Goal: Task Accomplishment & Management: Use online tool/utility

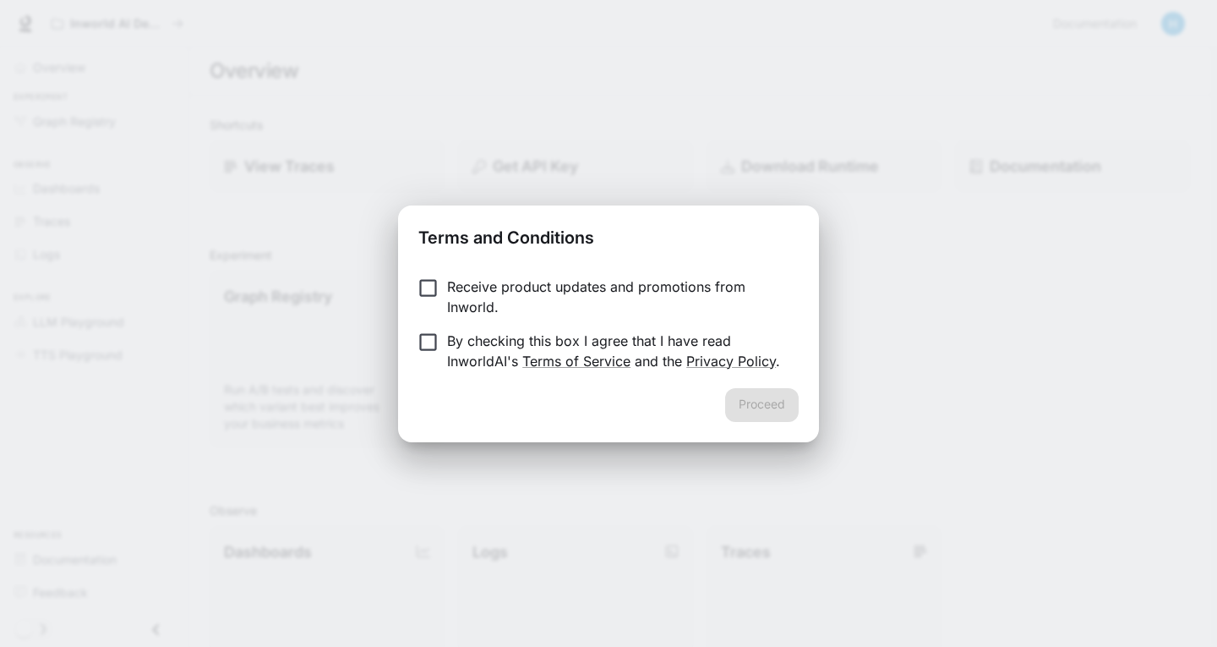
click at [456, 349] on p "By checking this box I agree that I have read InworldAI's Terms of Service and …" at bounding box center [616, 350] width 338 height 41
click at [766, 402] on button "Proceed" at bounding box center [762, 405] width 74 height 34
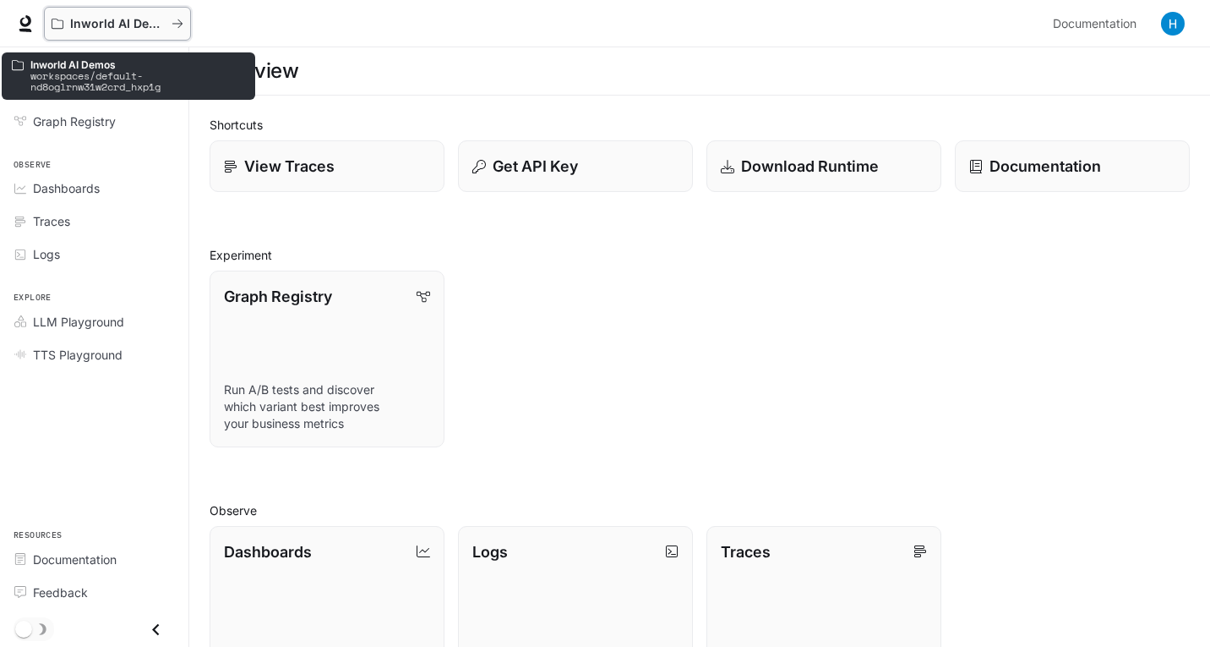
click at [96, 20] on p "Inworld AI Demos" at bounding box center [117, 24] width 95 height 14
click at [161, 21] on p "Inworld AI Demos" at bounding box center [117, 24] width 95 height 14
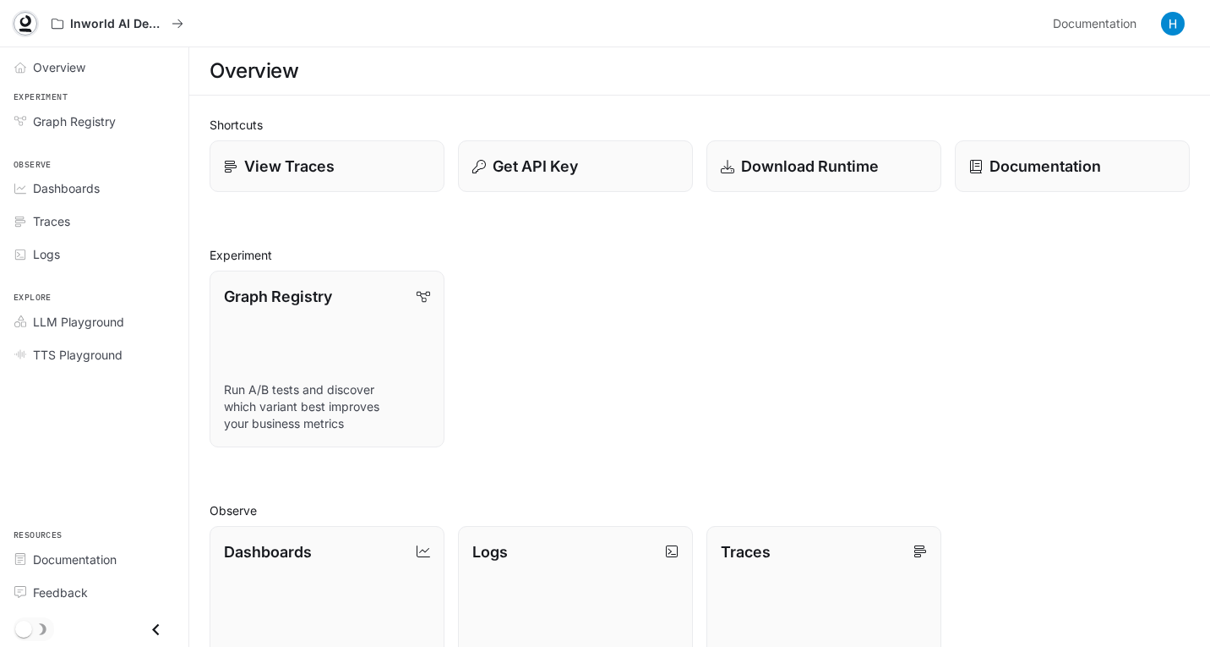
click at [30, 23] on icon at bounding box center [25, 21] width 11 height 12
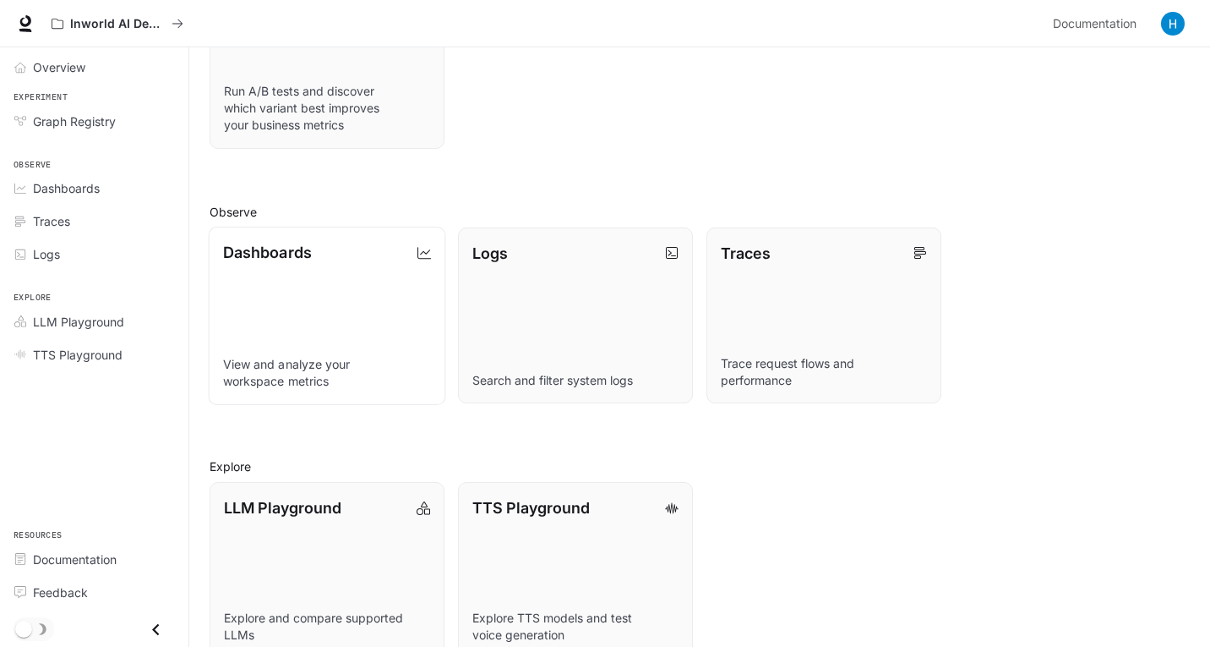
scroll to position [330, 0]
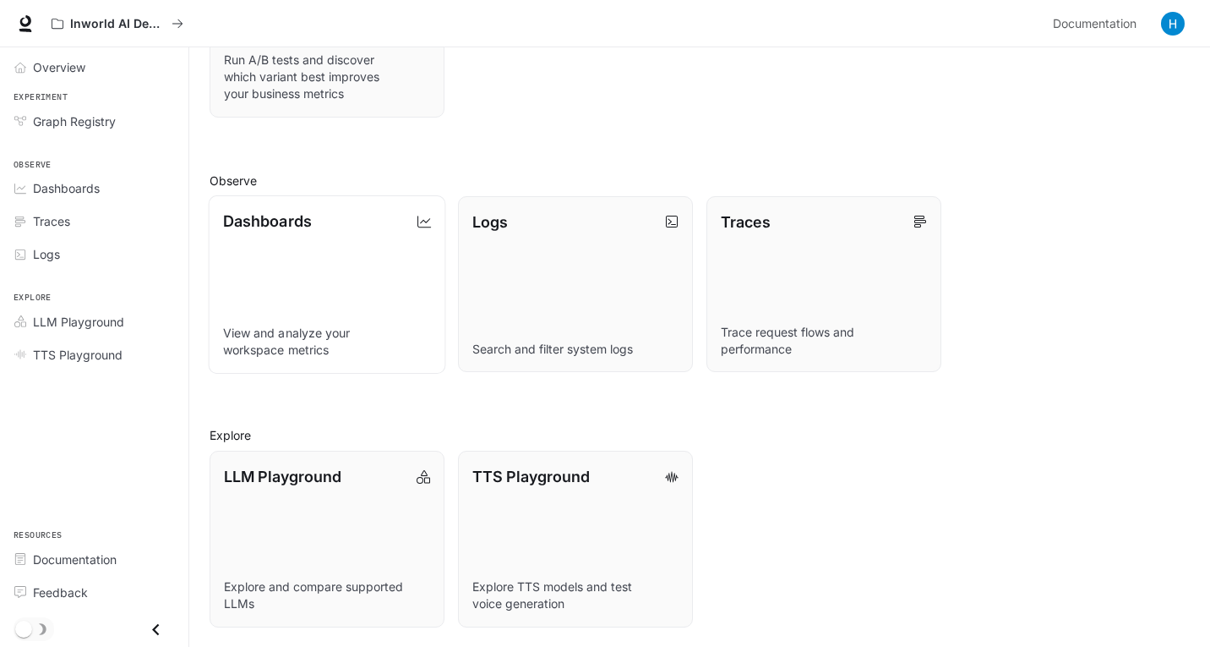
click at [311, 240] on link "Dashboards View and analyze your workspace metrics" at bounding box center [328, 283] width 238 height 178
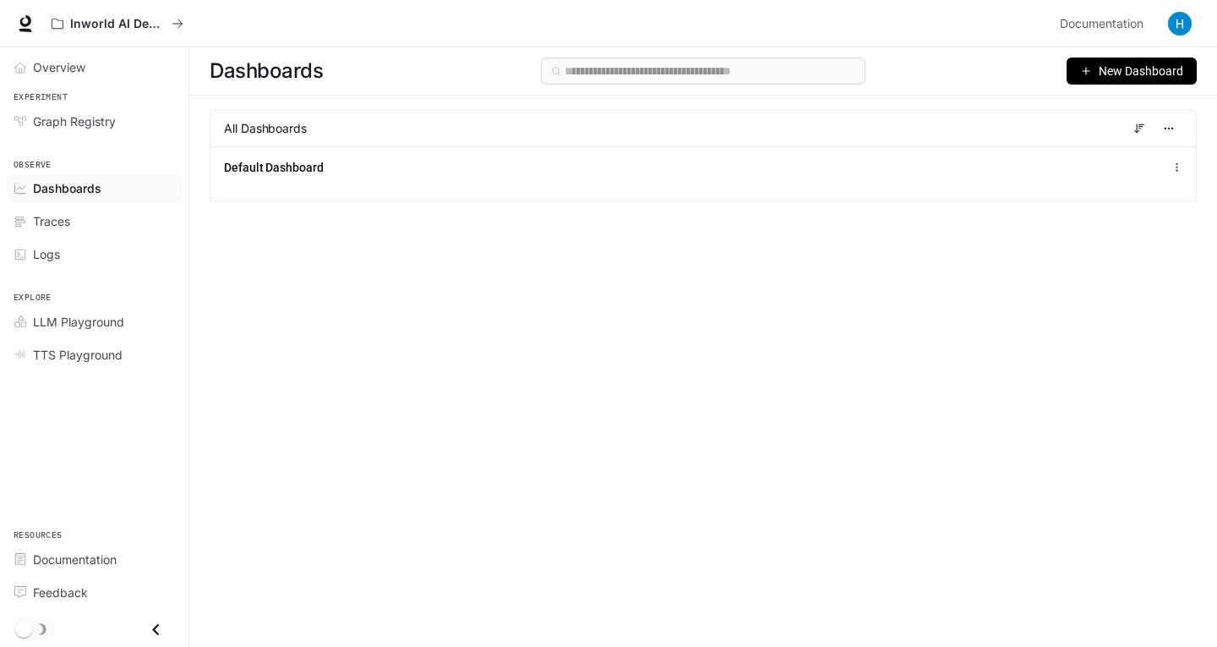
click at [1112, 77] on span "New Dashboard" at bounding box center [1141, 71] width 85 height 19
click at [1108, 113] on div "Create dashboard" at bounding box center [1112, 107] width 140 height 19
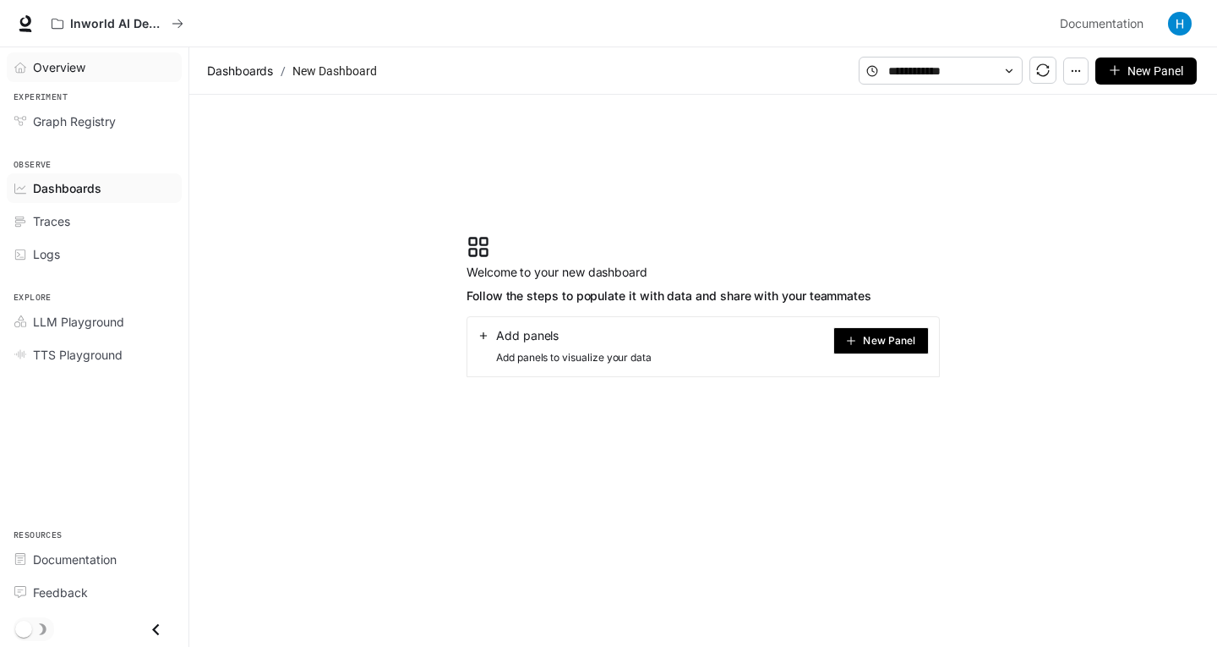
click at [71, 76] on link "Overview" at bounding box center [94, 67] width 175 height 30
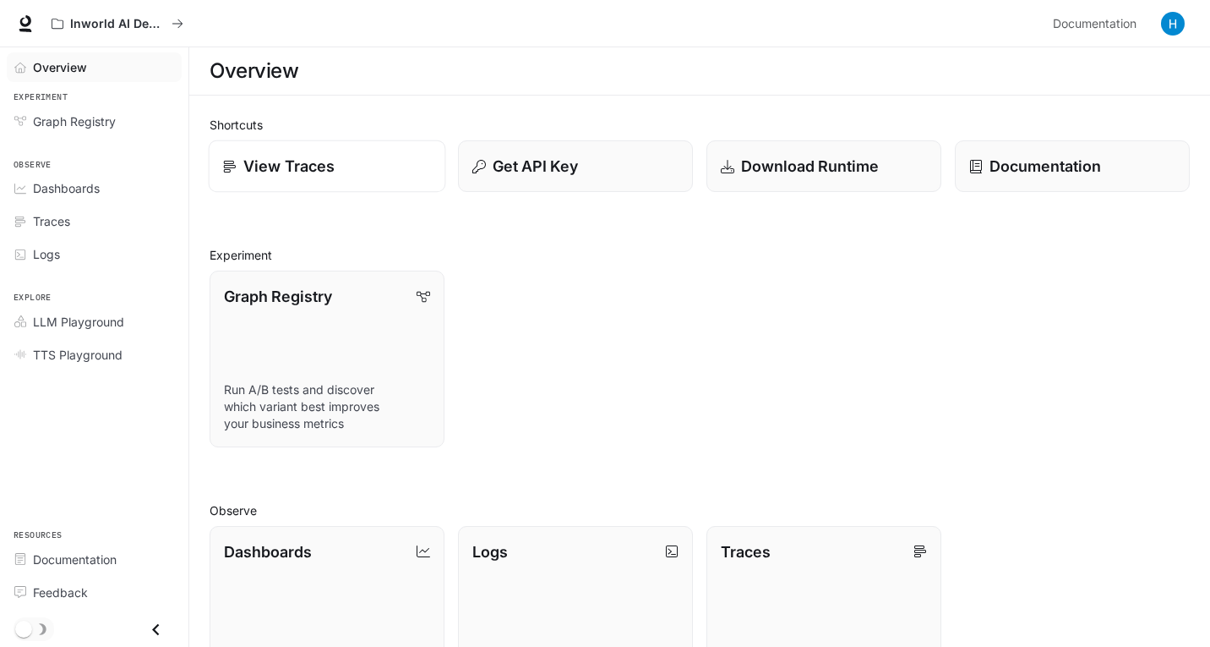
click at [292, 162] on p "View Traces" at bounding box center [288, 166] width 91 height 23
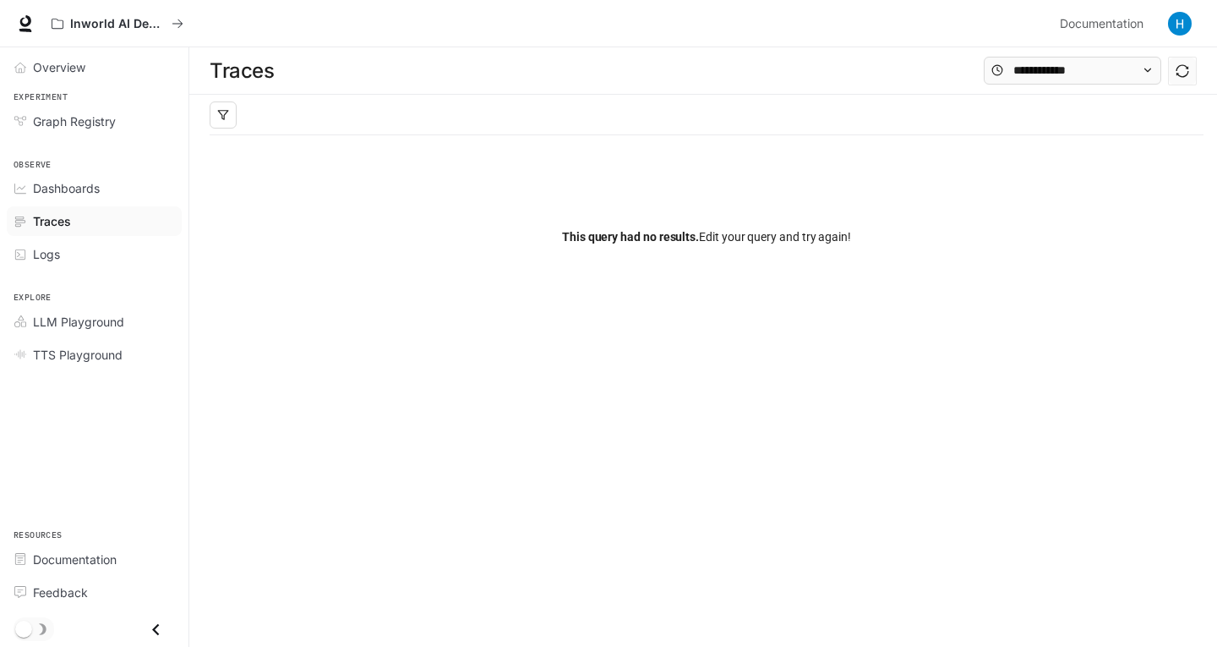
click at [159, 628] on icon "Close drawer" at bounding box center [156, 629] width 23 height 23
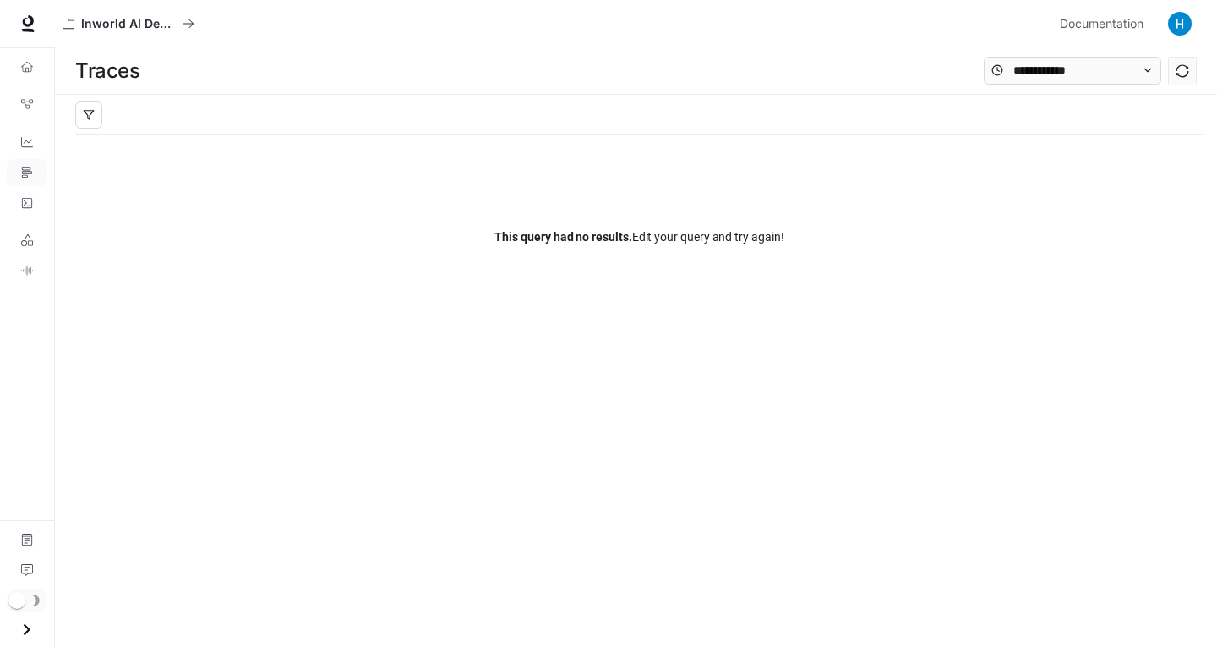
click at [21, 627] on icon "Open drawer" at bounding box center [26, 629] width 23 height 23
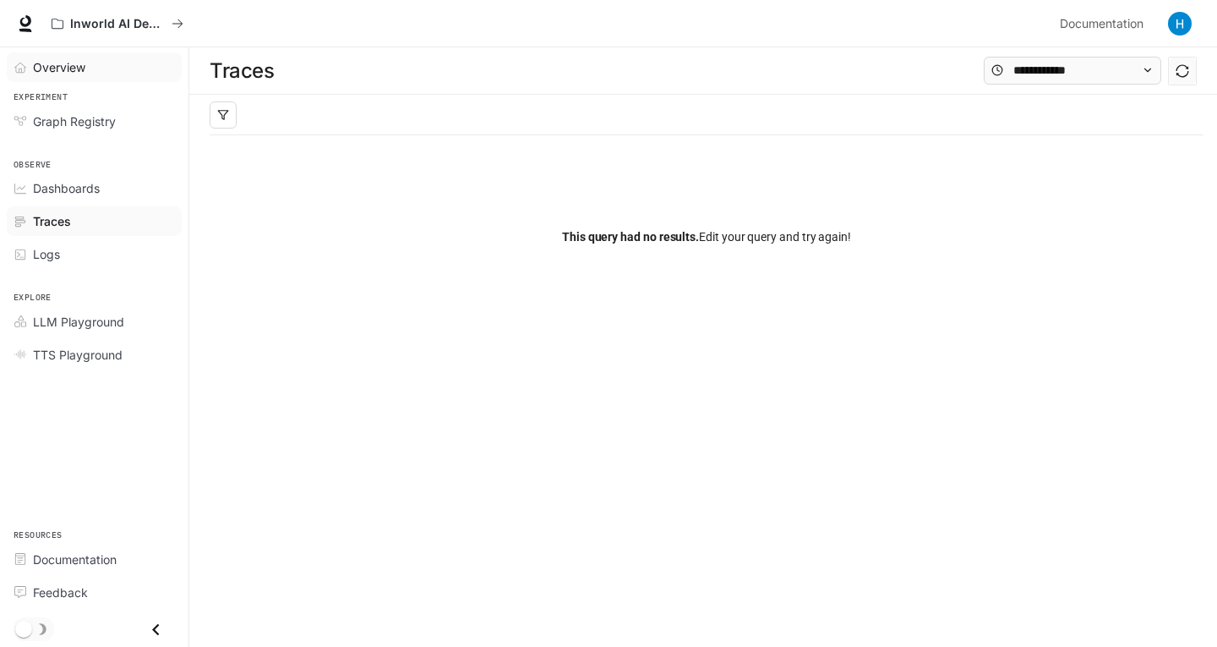
click at [33, 69] on span "Overview" at bounding box center [59, 67] width 52 height 18
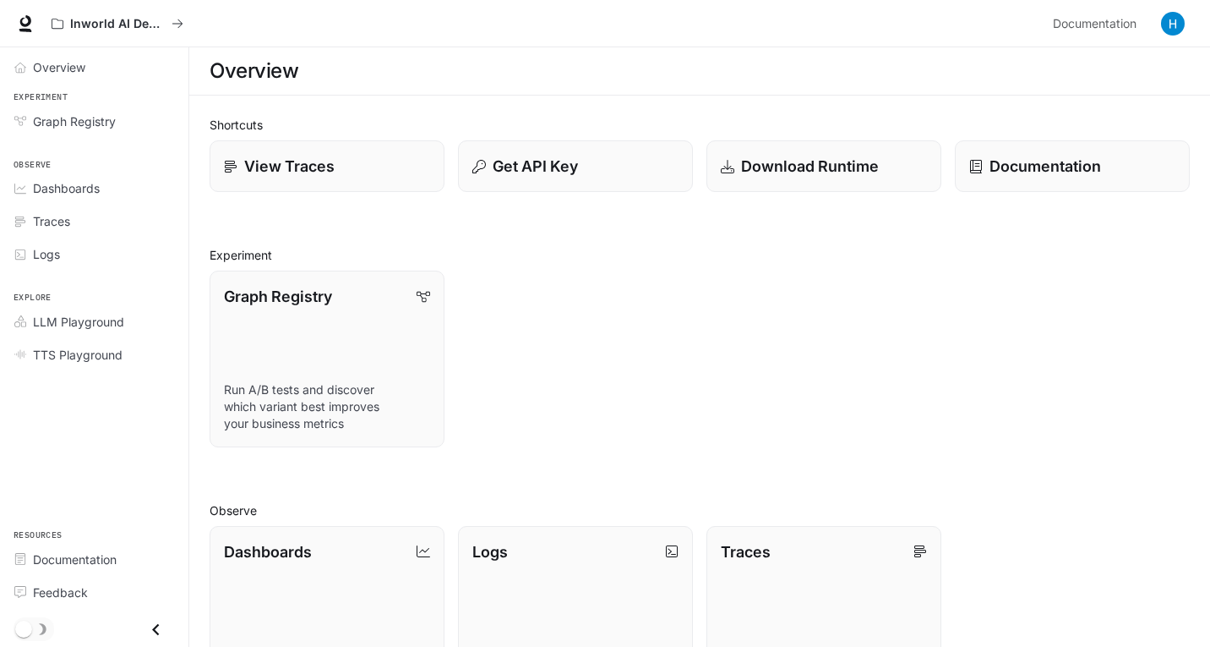
click at [1180, 21] on img "button" at bounding box center [1173, 24] width 24 height 24
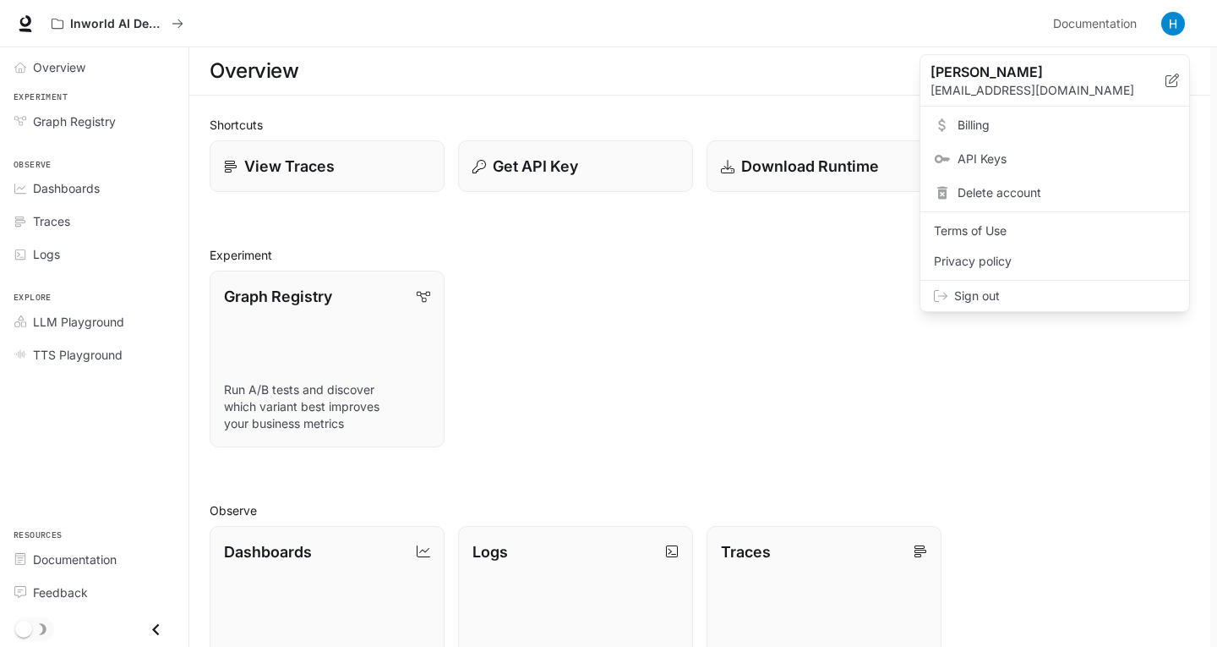
click at [1047, 82] on p "hasanercan4@gmail.com" at bounding box center [1048, 90] width 235 height 17
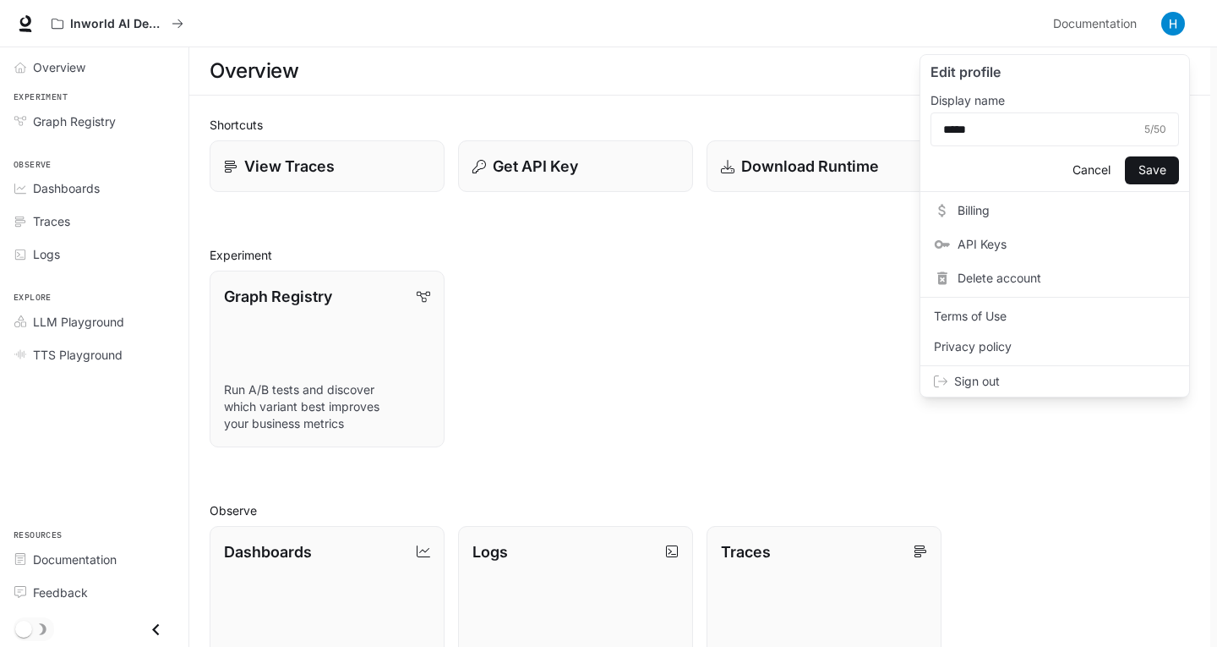
click at [1067, 161] on button "Cancel" at bounding box center [1091, 170] width 54 height 28
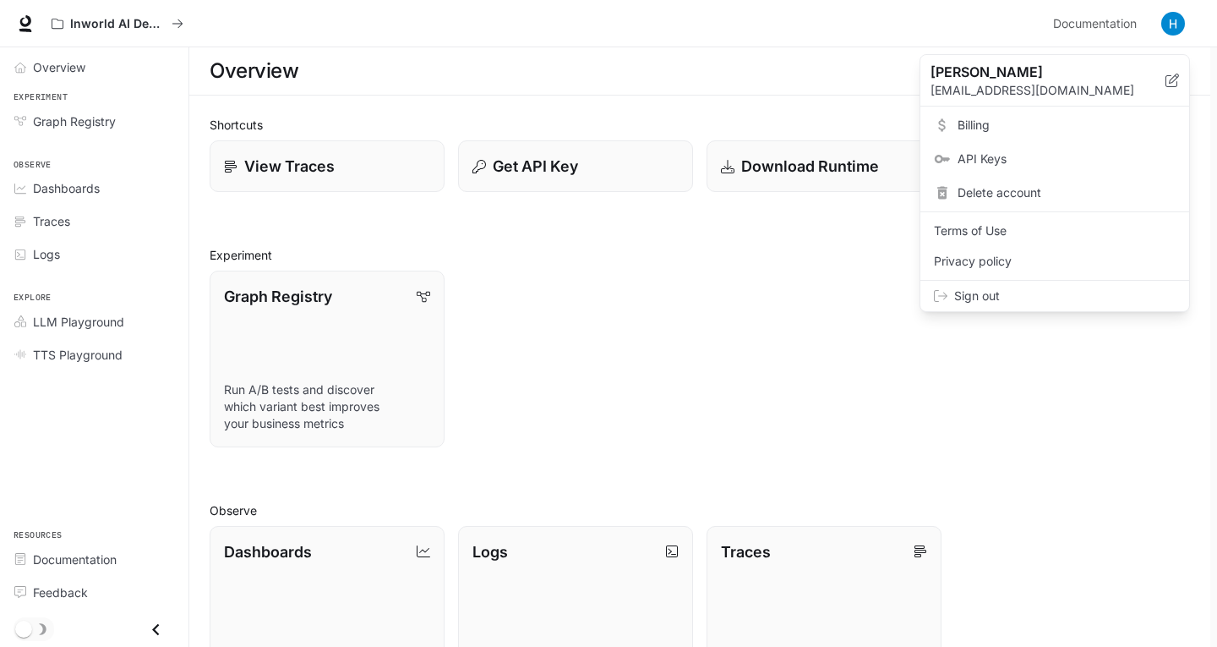
click at [87, 117] on div at bounding box center [608, 323] width 1217 height 647
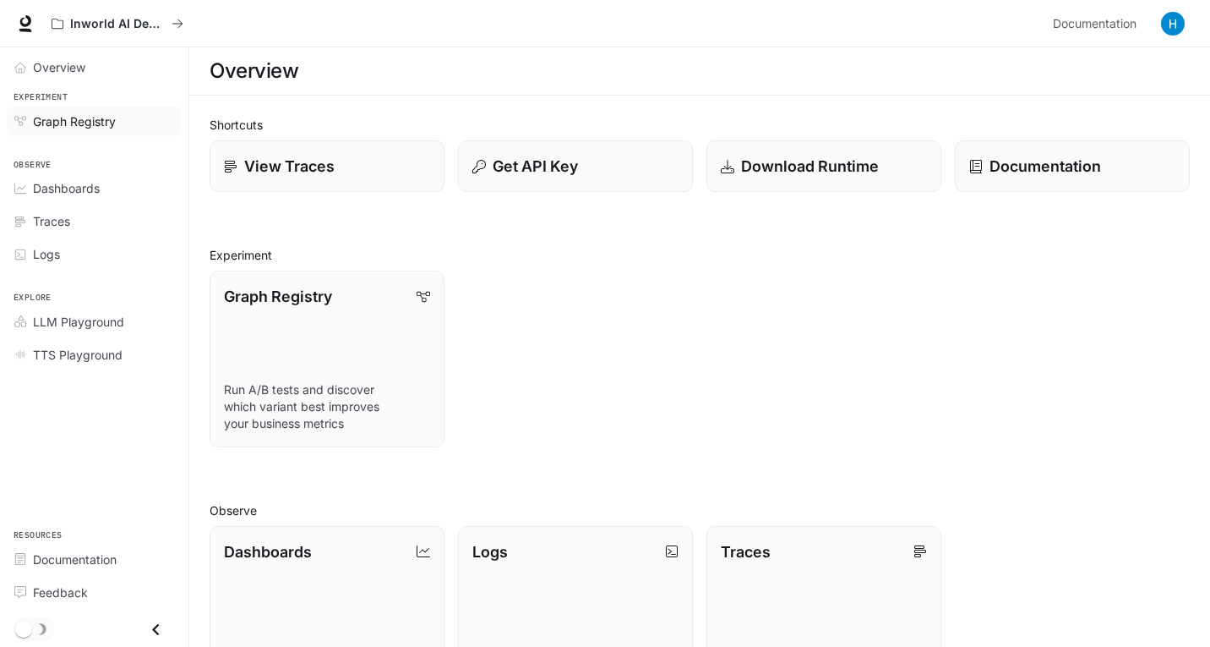
click at [31, 117] on span "Graph Registry" at bounding box center [23, 121] width 19 height 12
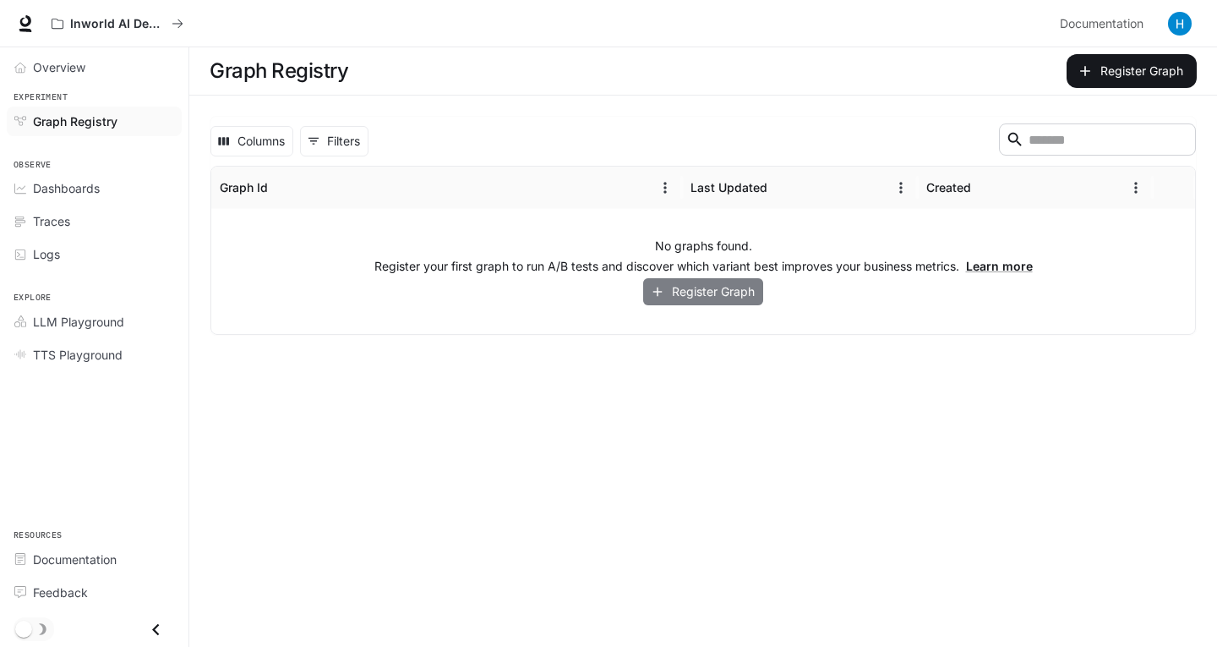
click at [748, 302] on button "Register Graph" at bounding box center [703, 292] width 120 height 28
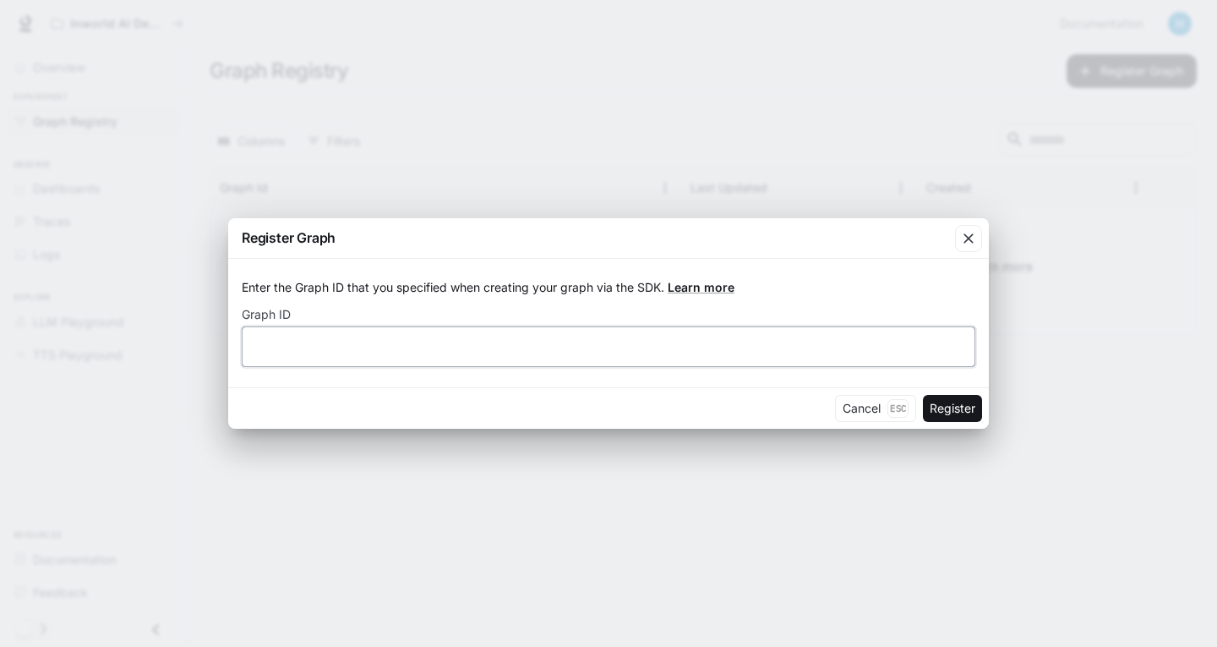
click at [409, 339] on input "text" at bounding box center [609, 346] width 732 height 17
click at [970, 249] on div "button" at bounding box center [968, 238] width 27 height 27
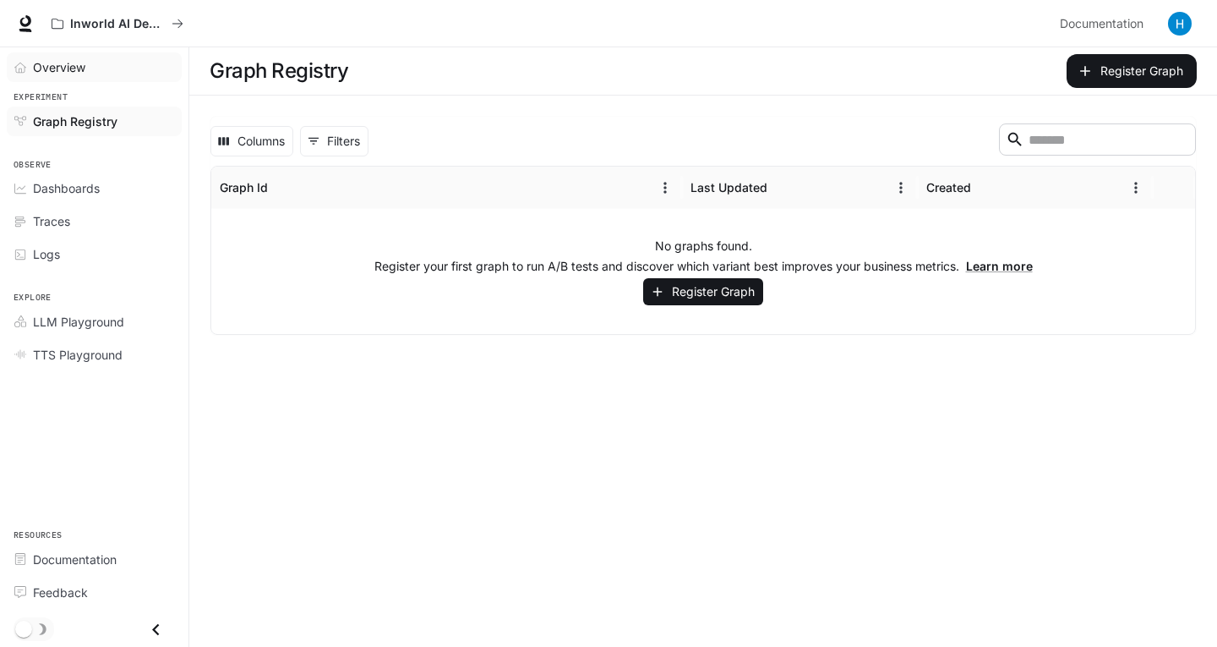
click at [49, 65] on span "Overview" at bounding box center [59, 67] width 52 height 18
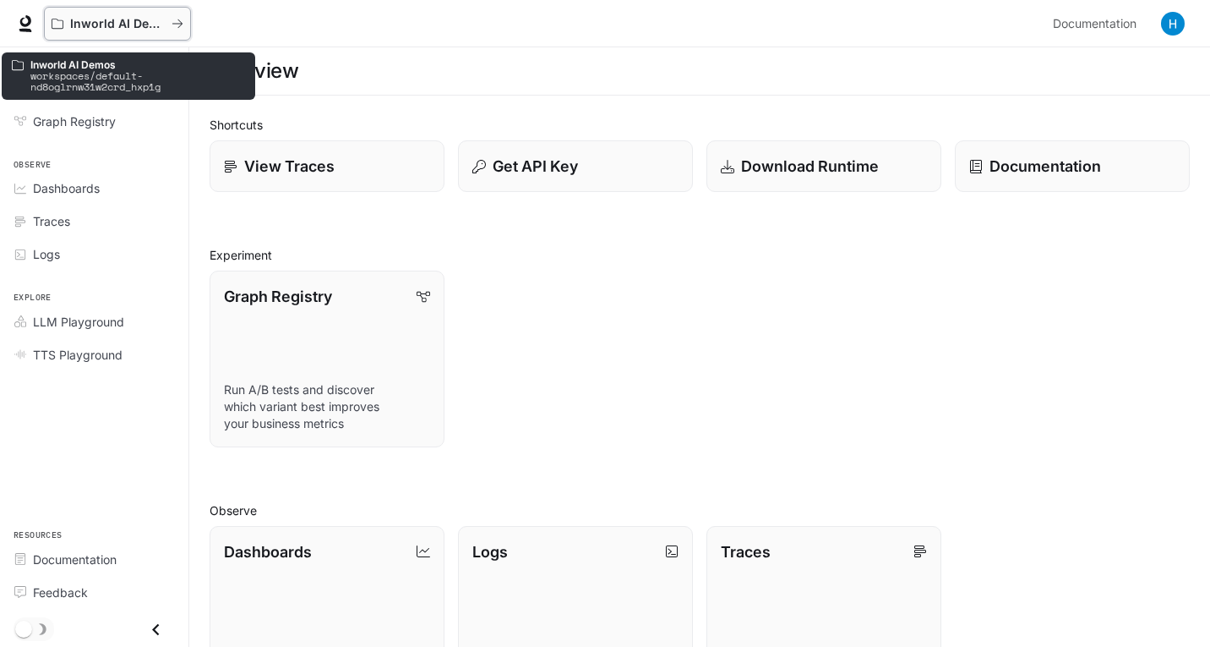
click at [64, 19] on div "Inworld AI Demos" at bounding box center [112, 24] width 120 height 14
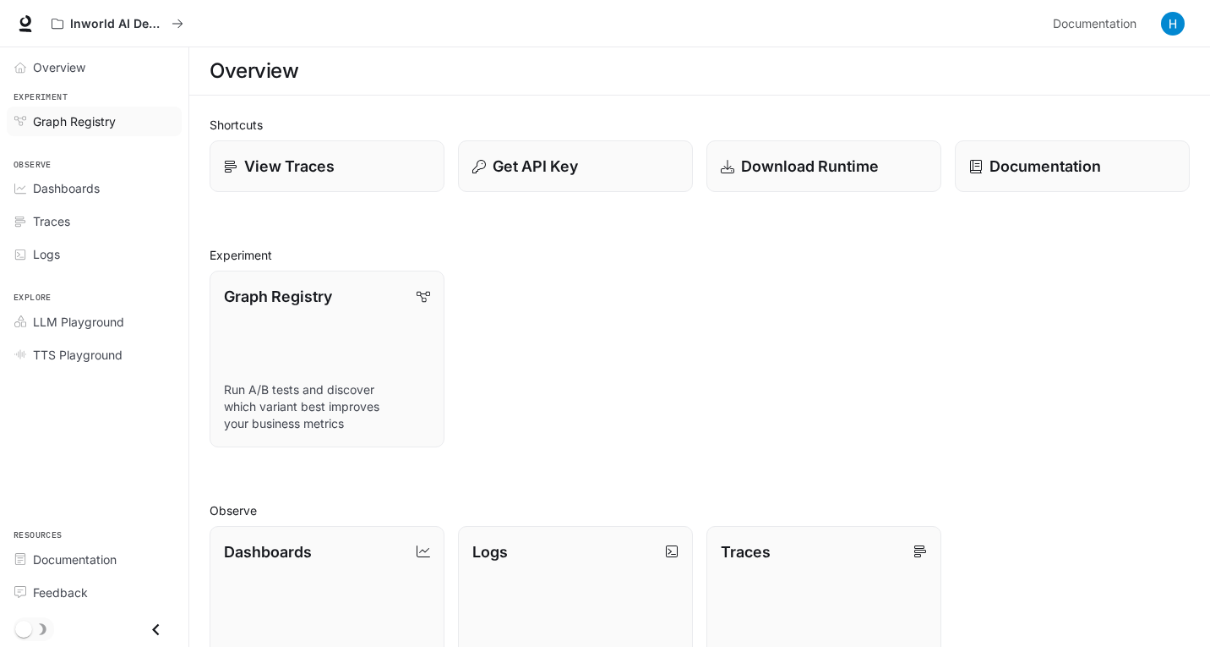
click at [67, 117] on span "Graph Registry" at bounding box center [74, 121] width 83 height 18
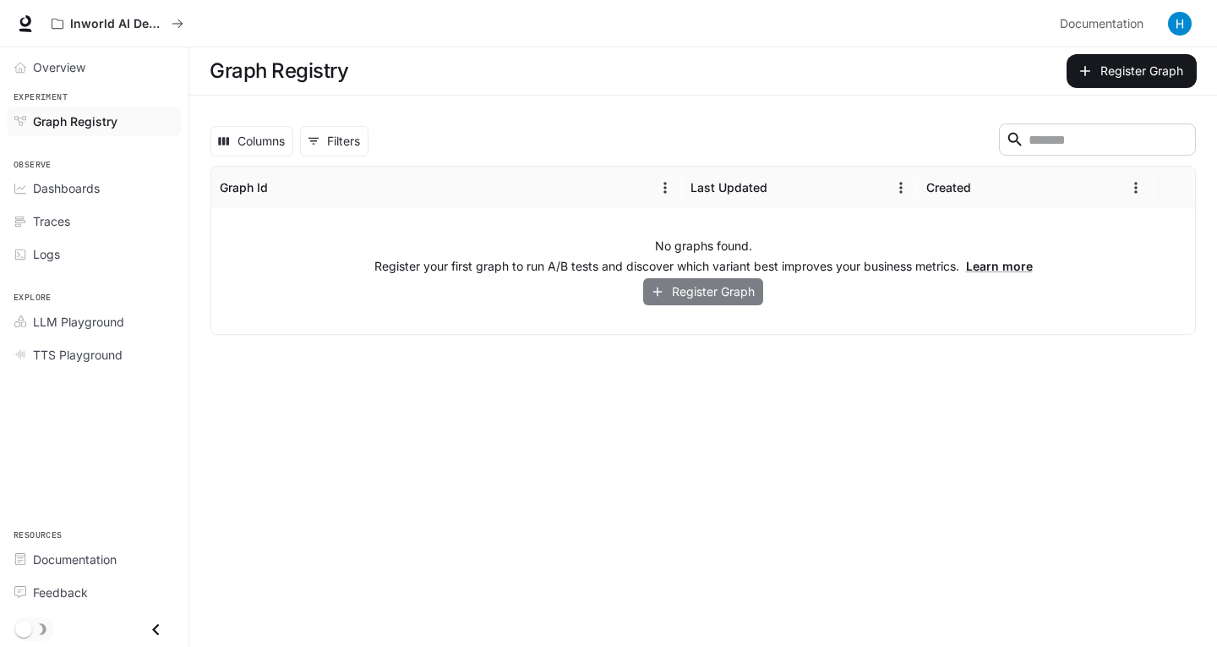
click at [681, 285] on button "Register Graph" at bounding box center [703, 292] width 120 height 28
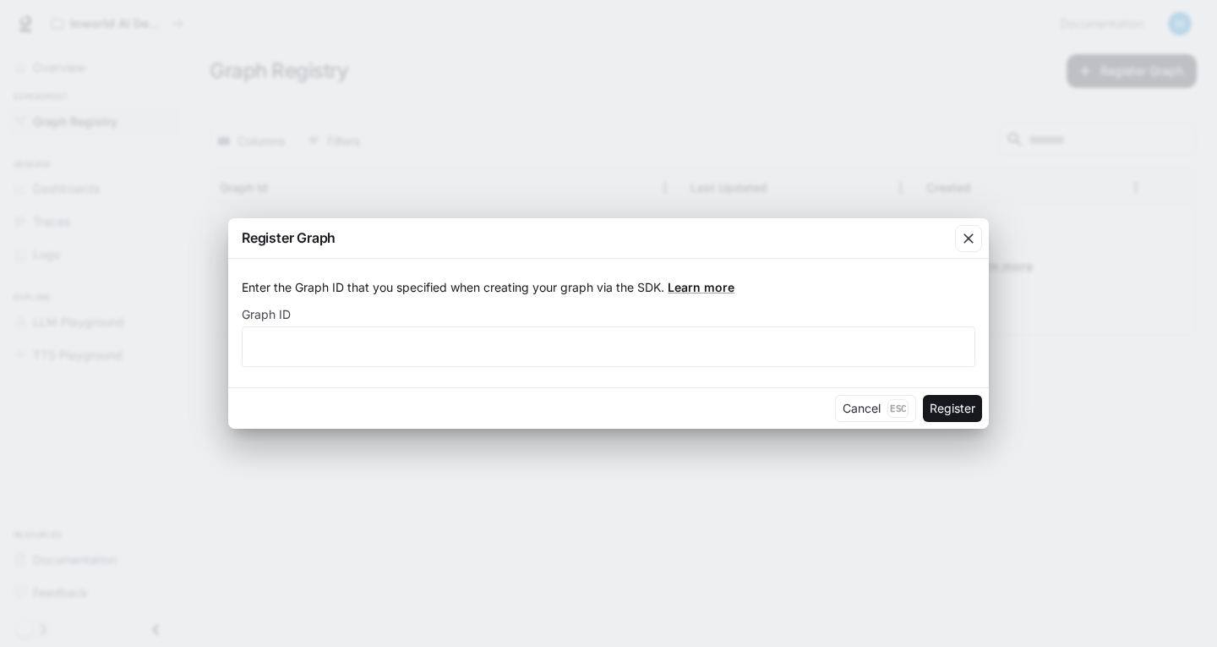
click at [281, 369] on div "Enter the Graph ID that you specified when creating your graph via the SDK. Lea…" at bounding box center [608, 323] width 761 height 128
click at [310, 351] on input "text" at bounding box center [609, 346] width 732 height 17
drag, startPoint x: 362, startPoint y: 335, endPoint x: 100, endPoint y: 325, distance: 262.2
click at [100, 325] on div "Register Graph Enter the Graph ID that you specified when creating your graph v…" at bounding box center [608, 323] width 1217 height 647
click at [259, 356] on div "***** ​" at bounding box center [609, 346] width 734 height 41
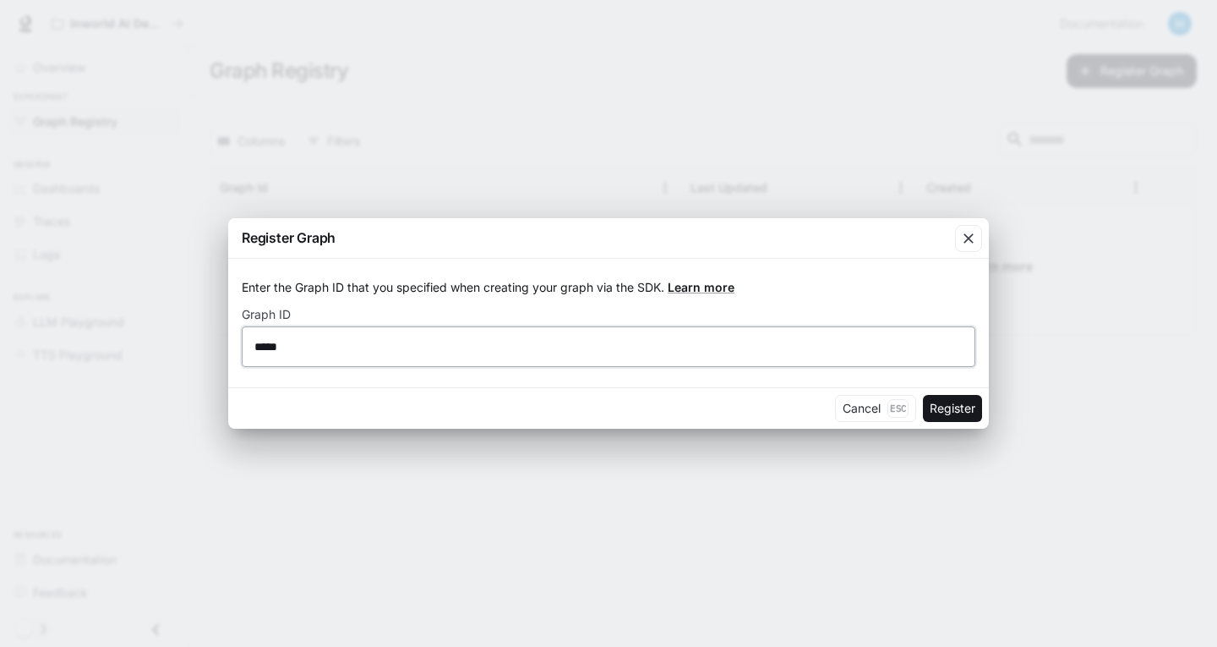
drag, startPoint x: 342, startPoint y: 353, endPoint x: 188, endPoint y: 347, distance: 153.9
click at [188, 347] on div "Register Graph Enter the Graph ID that you specified when creating your graph v…" at bounding box center [608, 323] width 1217 height 647
type input "******"
click at [941, 406] on button "Register" at bounding box center [952, 408] width 59 height 27
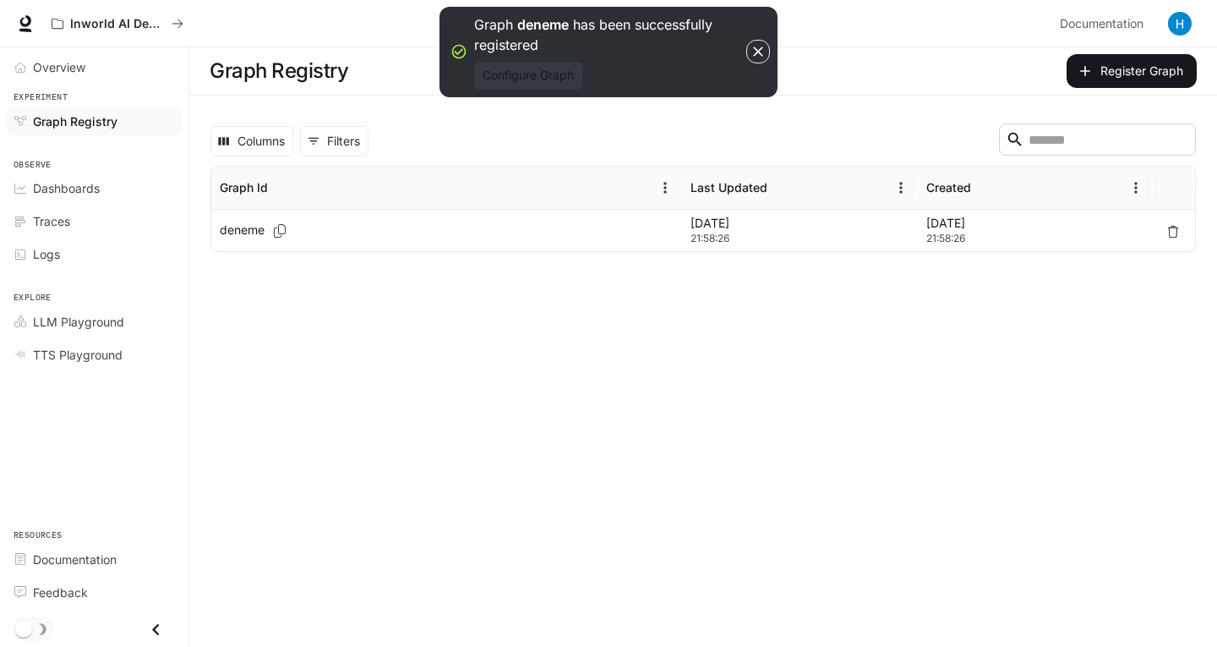
click at [544, 71] on button "Configure Graph" at bounding box center [528, 76] width 108 height 28
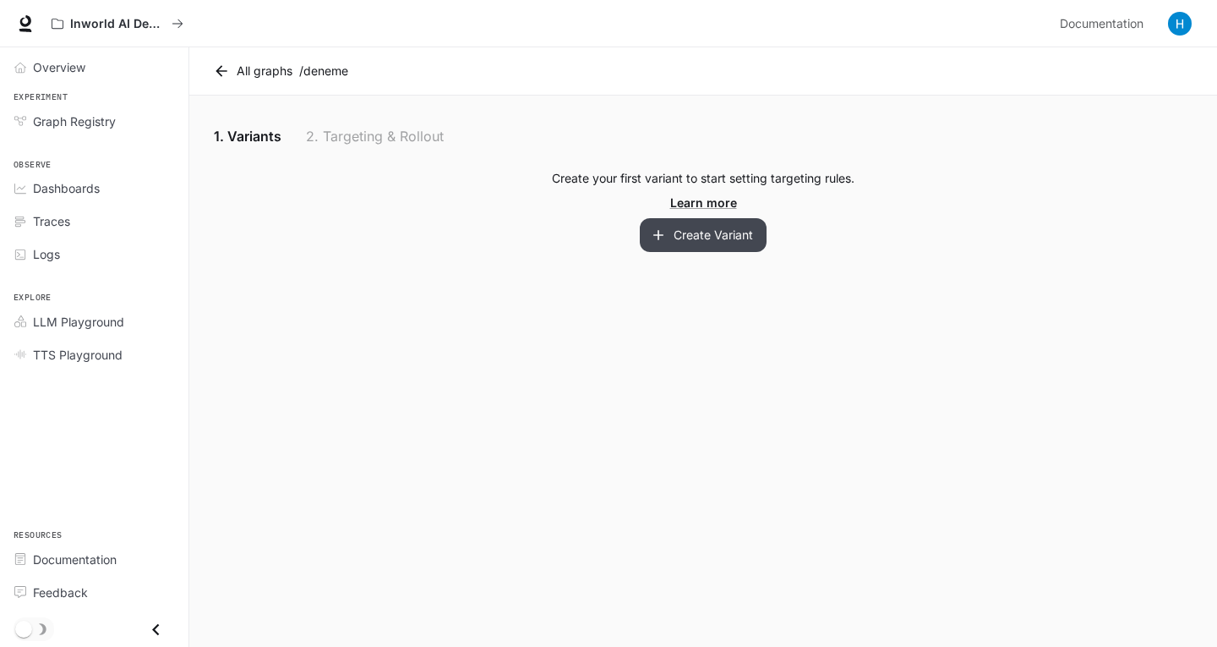
click at [679, 238] on button "Create Variant" at bounding box center [703, 235] width 127 height 34
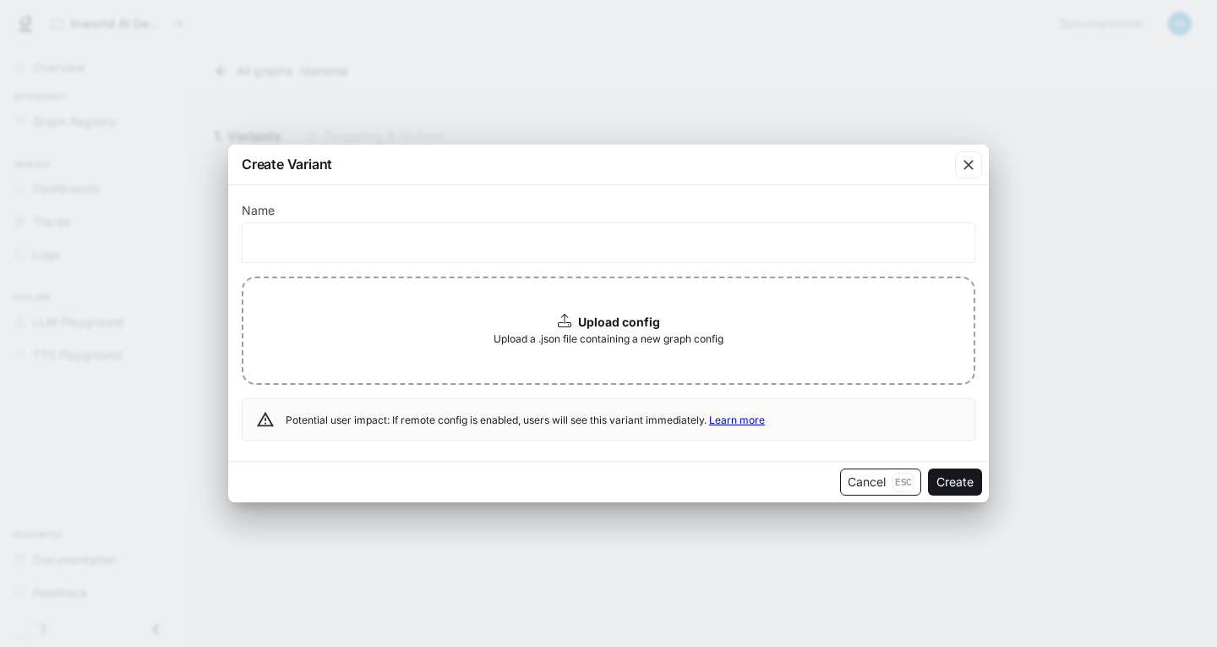
click at [853, 490] on button "Cancel Esc" at bounding box center [880, 481] width 81 height 27
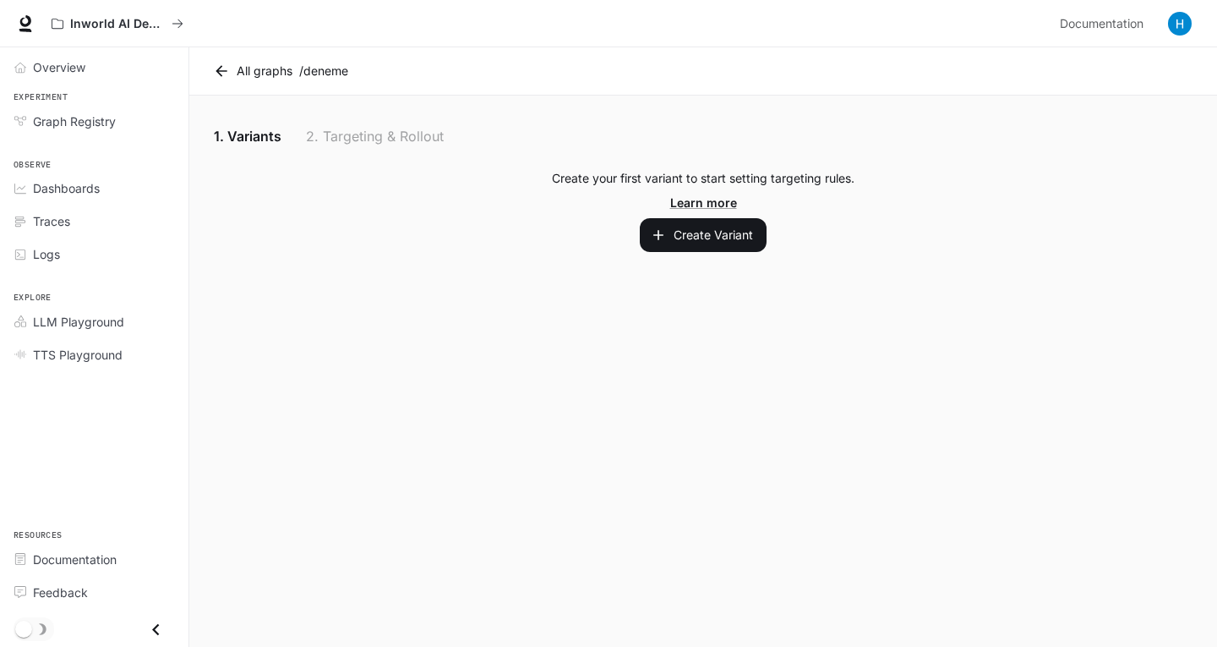
click at [262, 73] on link "All graphs" at bounding box center [255, 71] width 90 height 34
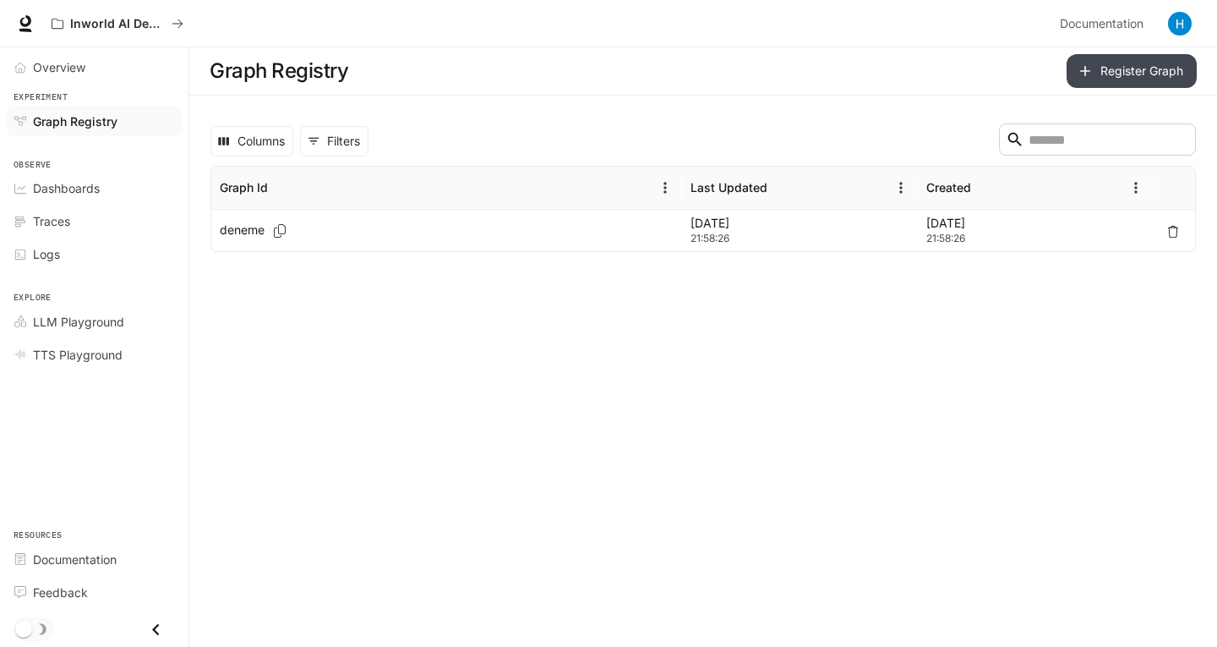
click at [1154, 68] on button "Register Graph" at bounding box center [1132, 71] width 130 height 34
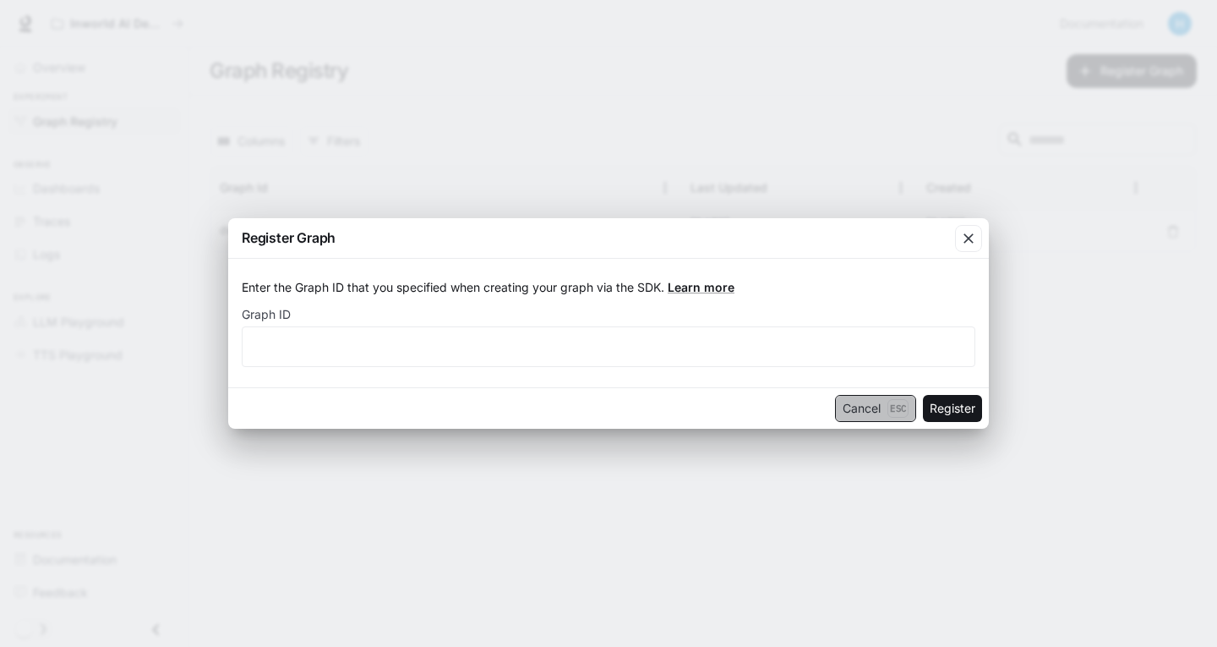
click at [866, 405] on button "Cancel Esc" at bounding box center [875, 408] width 81 height 27
